Goal: Navigation & Orientation: Find specific page/section

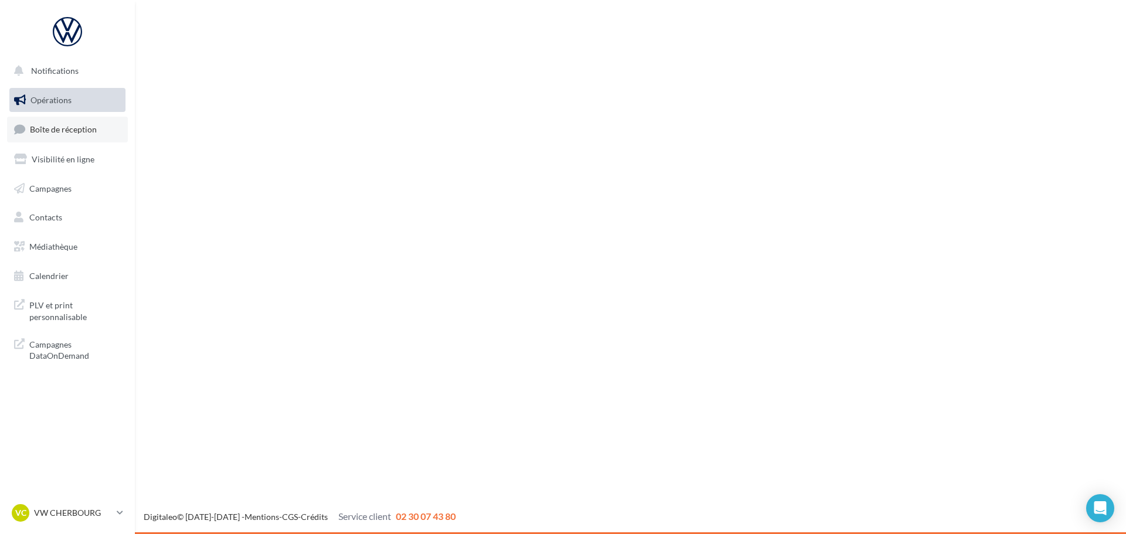
click at [75, 130] on span "Boîte de réception" at bounding box center [63, 129] width 67 height 10
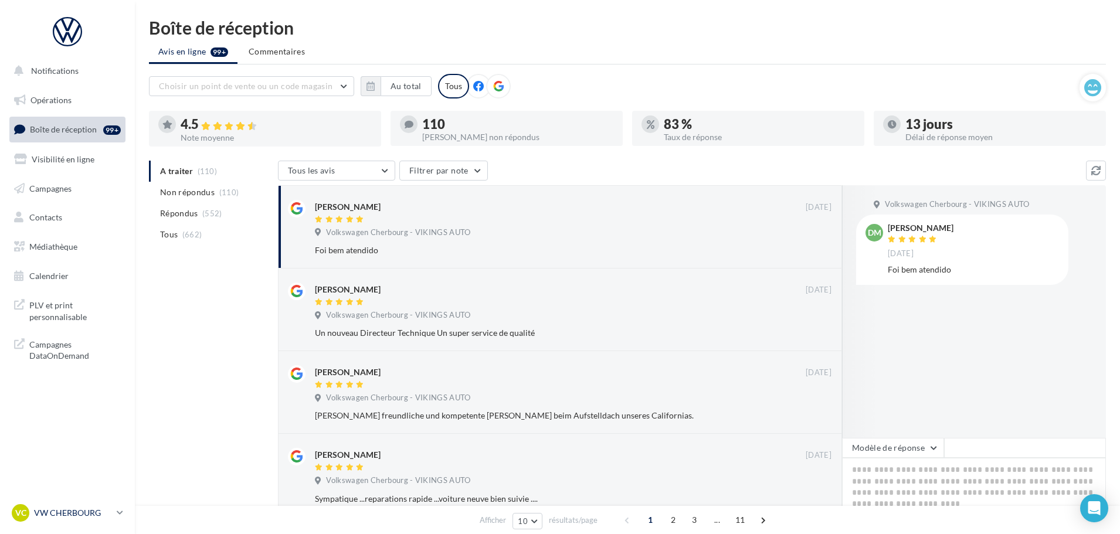
click at [67, 511] on p "VW CHERBOURG" at bounding box center [73, 513] width 78 height 12
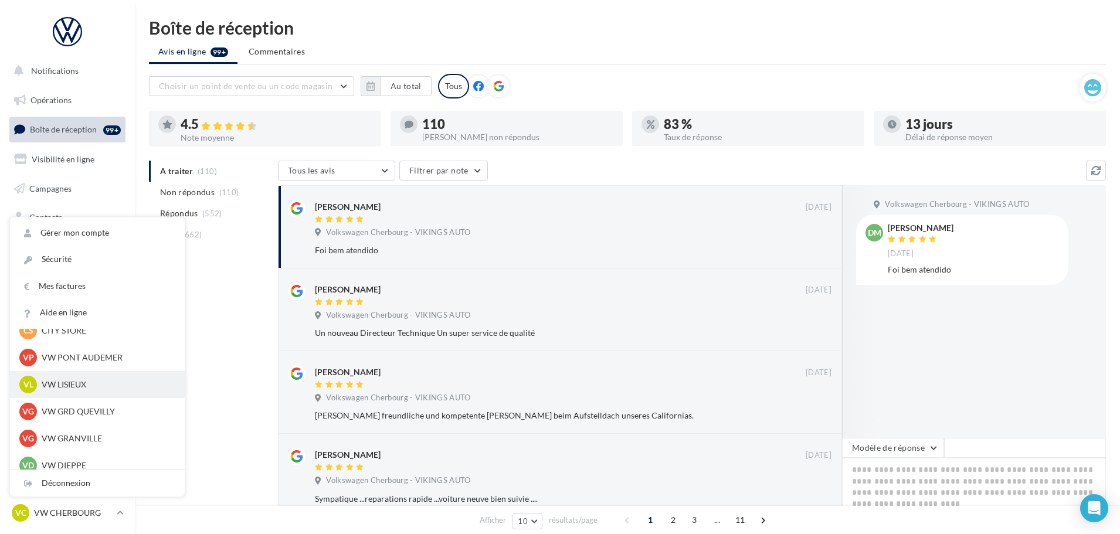
scroll to position [235, 0]
click at [88, 381] on p "VW GRD QUEVILLY" at bounding box center [106, 384] width 129 height 12
